Goal: Information Seeking & Learning: Find specific fact

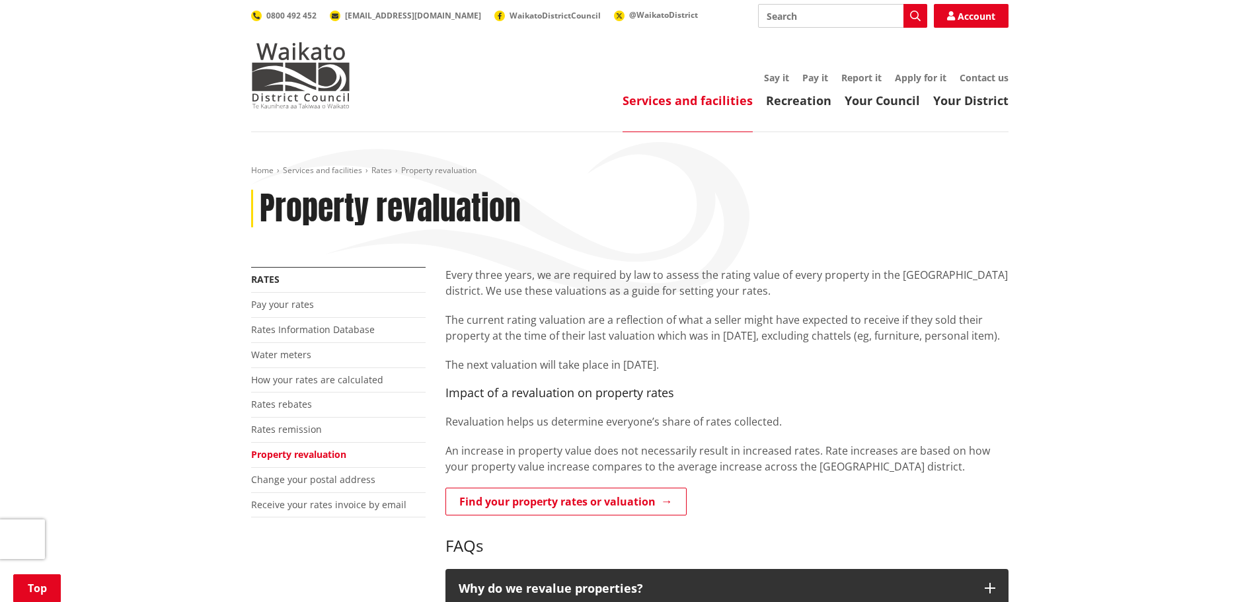
scroll to position [397, 0]
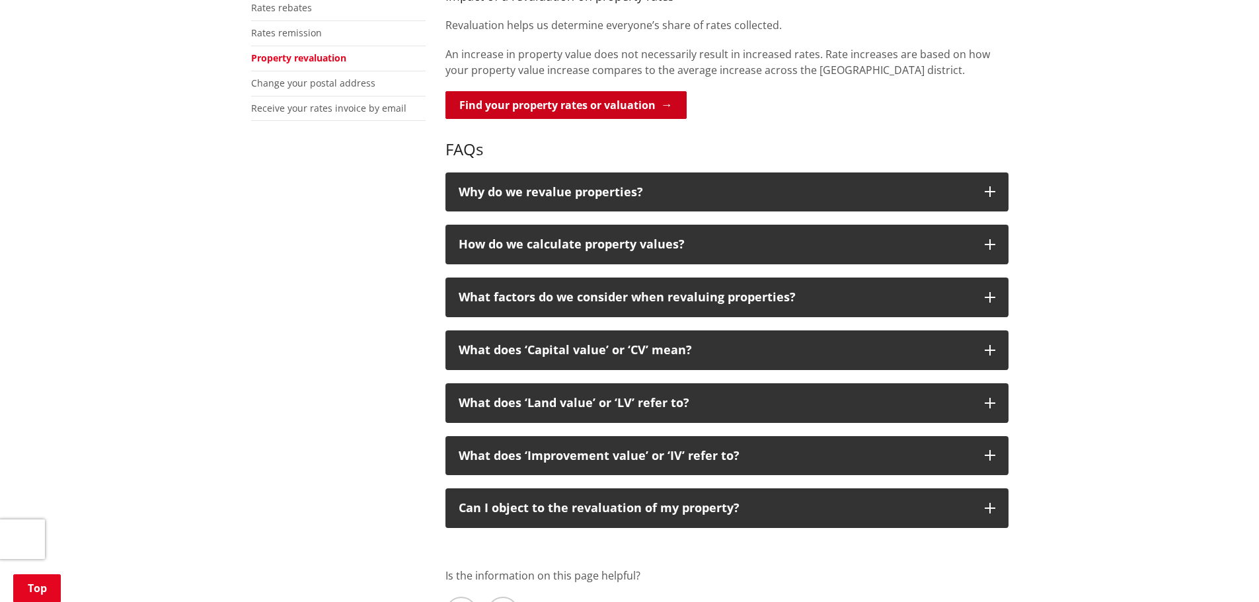
click at [563, 108] on link "Find your property rates or valuation" at bounding box center [566, 105] width 241 height 28
click at [666, 102] on link "Find your property rates or valuation" at bounding box center [566, 105] width 241 height 28
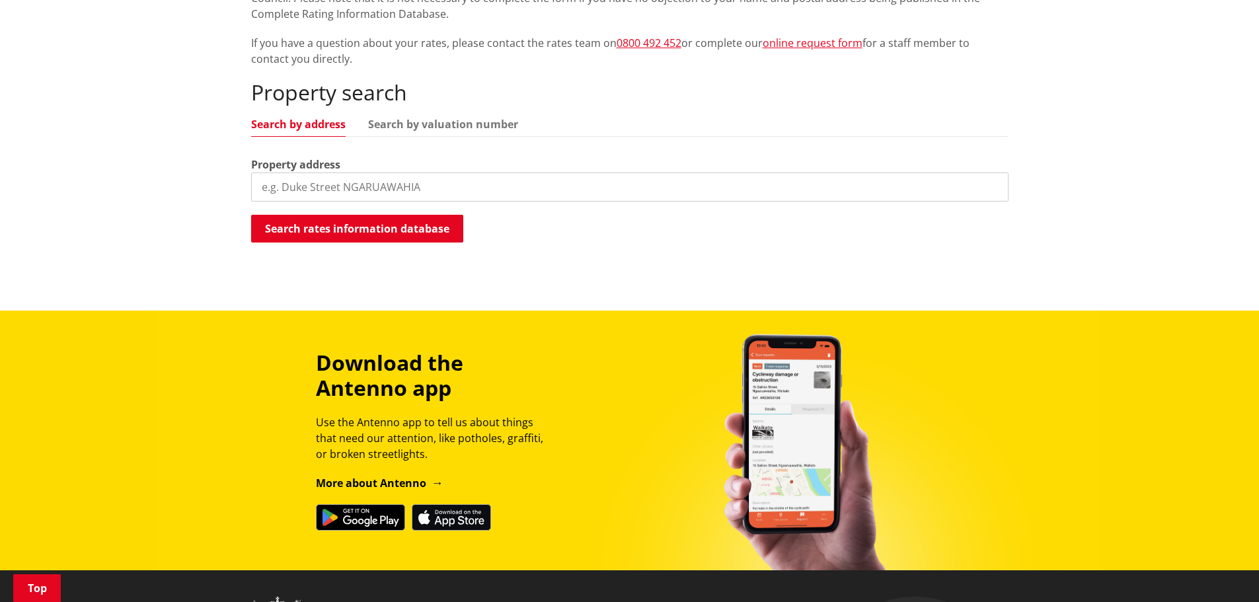
scroll to position [330, 0]
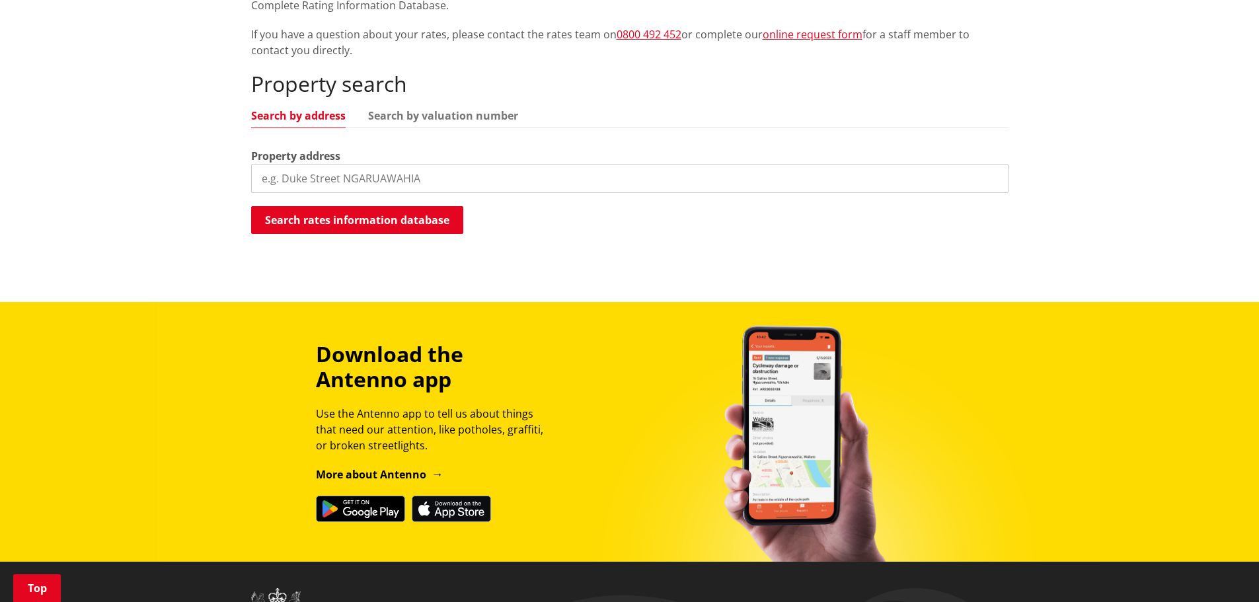
paste input "[STREET_ADDRESS]"
click at [352, 177] on input "[STREET_ADDRESS]" at bounding box center [630, 178] width 758 height 29
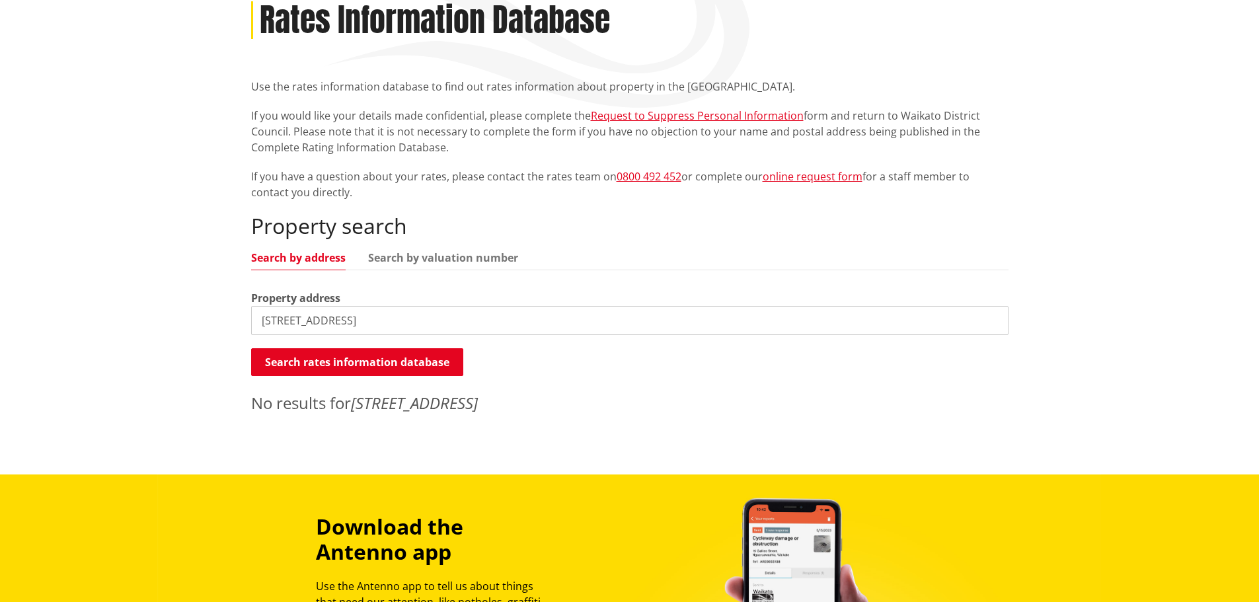
scroll to position [0, 0]
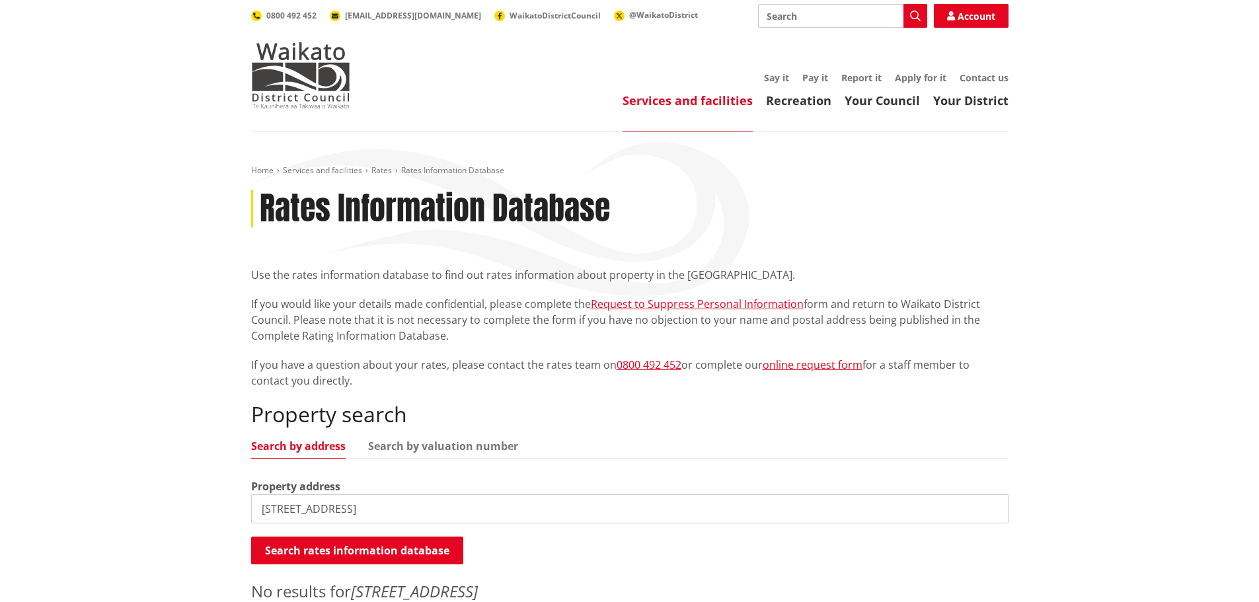
click at [432, 505] on input "[STREET_ADDRESS]" at bounding box center [630, 508] width 758 height 29
drag, startPoint x: 346, startPoint y: 512, endPoint x: 631, endPoint y: 494, distance: 285.4
click at [629, 494] on input "[STREET_ADDRESS]" at bounding box center [630, 508] width 758 height 29
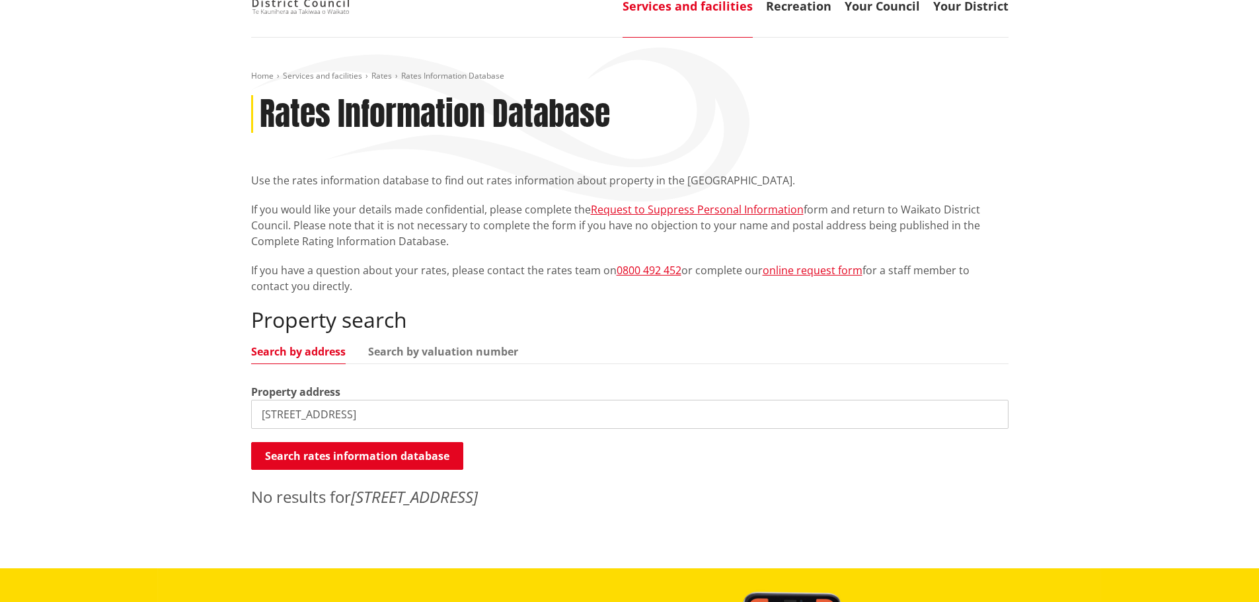
scroll to position [132, 0]
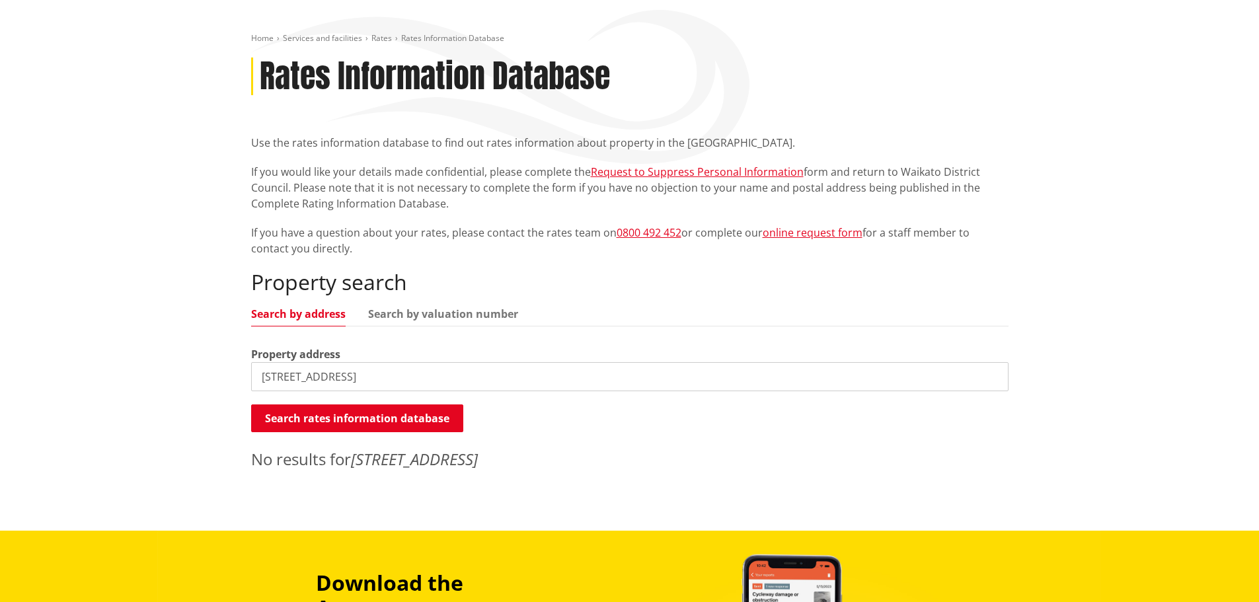
click at [387, 378] on input "76 Tainui Street" at bounding box center [630, 376] width 758 height 29
type input "76 Tainui Street"
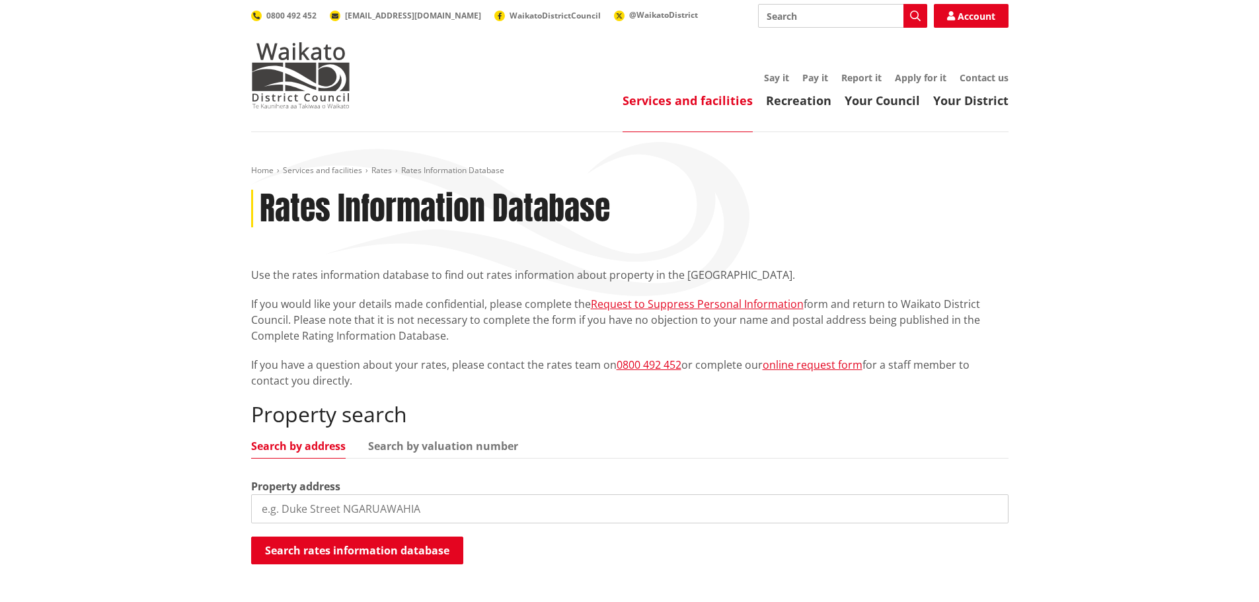
click at [473, 514] on input "search" at bounding box center [630, 508] width 758 height 29
paste input "[STREET_ADDRESS]"
type input "[STREET_ADDRESS]"
click at [840, 20] on input "Search" at bounding box center [842, 16] width 169 height 24
paste input "[STREET_ADDRESS]"
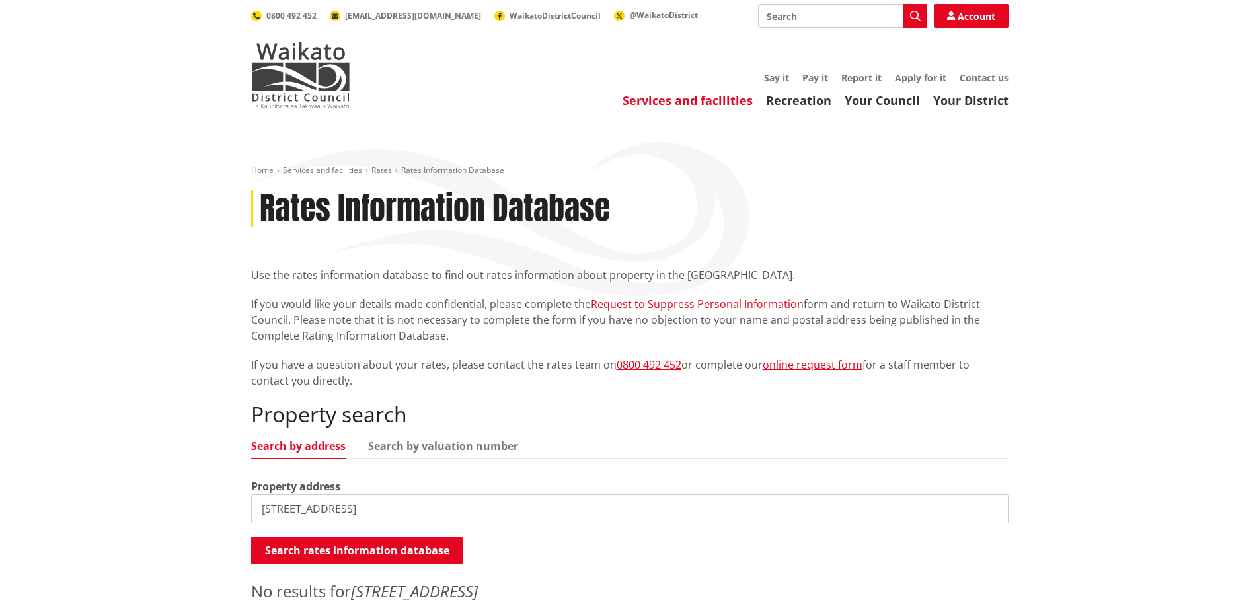
type input "[STREET_ADDRESS]"
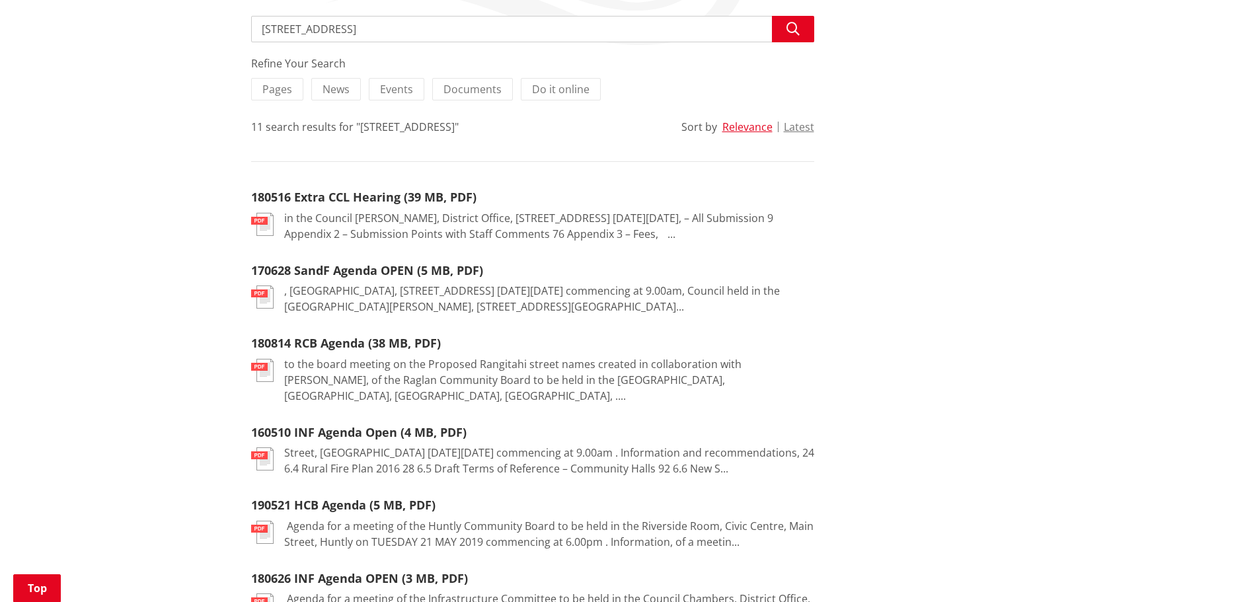
scroll to position [330, 0]
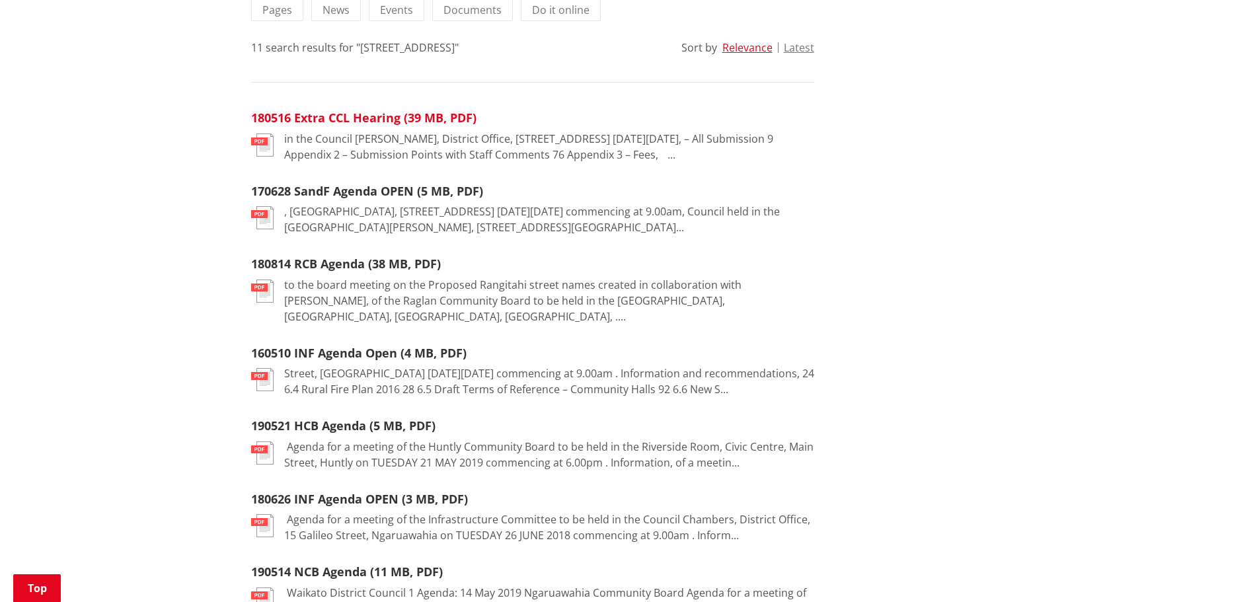
click at [377, 122] on link "180516 Extra CCL Hearing (39 MB, PDF)" at bounding box center [363, 118] width 225 height 16
